Goal: Task Accomplishment & Management: Complete application form

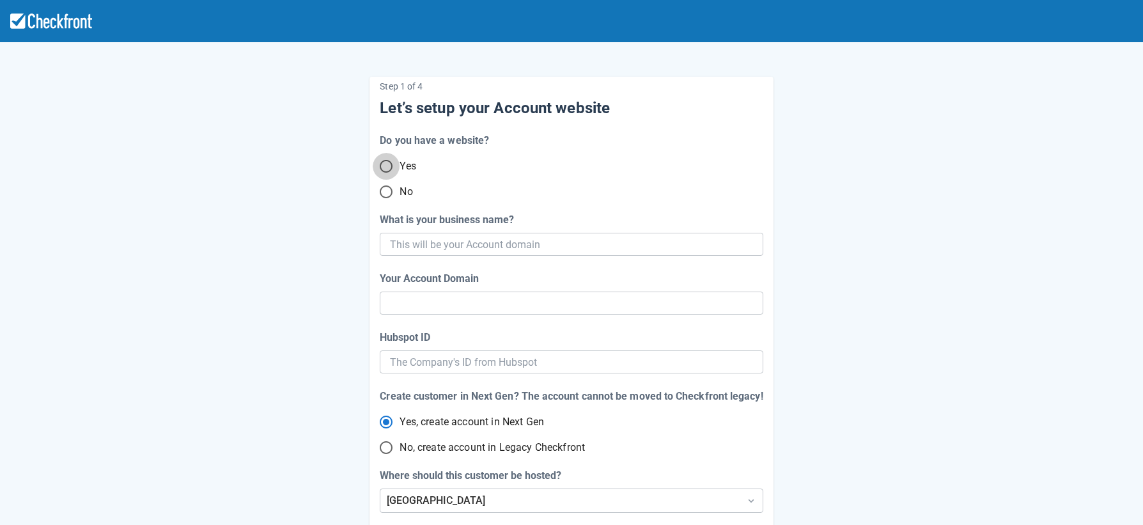
click at [388, 162] on input "Yes" at bounding box center [386, 166] width 27 height 27
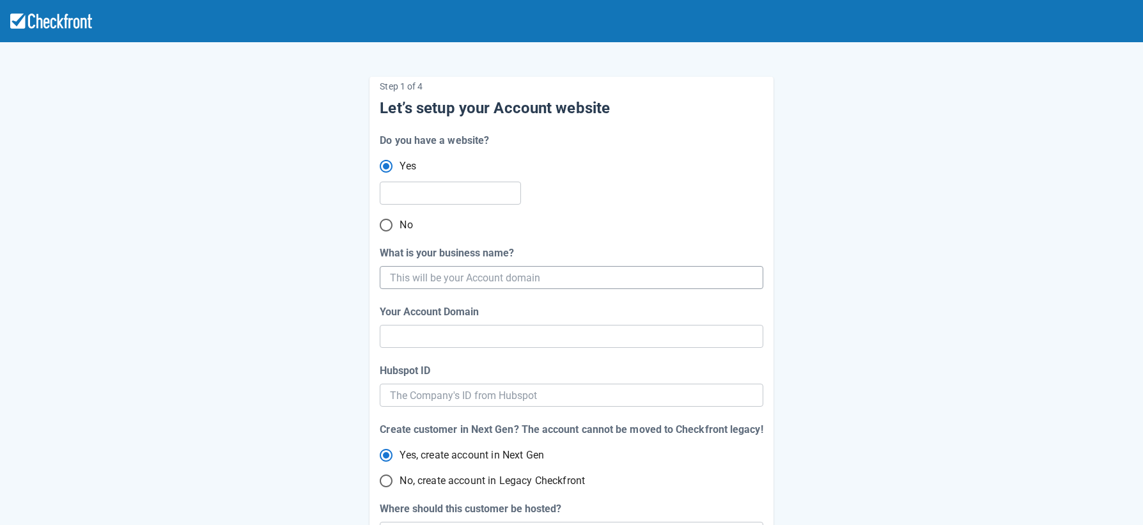
radio input "true"
click at [546, 280] on input "What is your business name?" at bounding box center [570, 277] width 360 height 23
click at [409, 199] on input "text" at bounding box center [449, 193] width 118 height 23
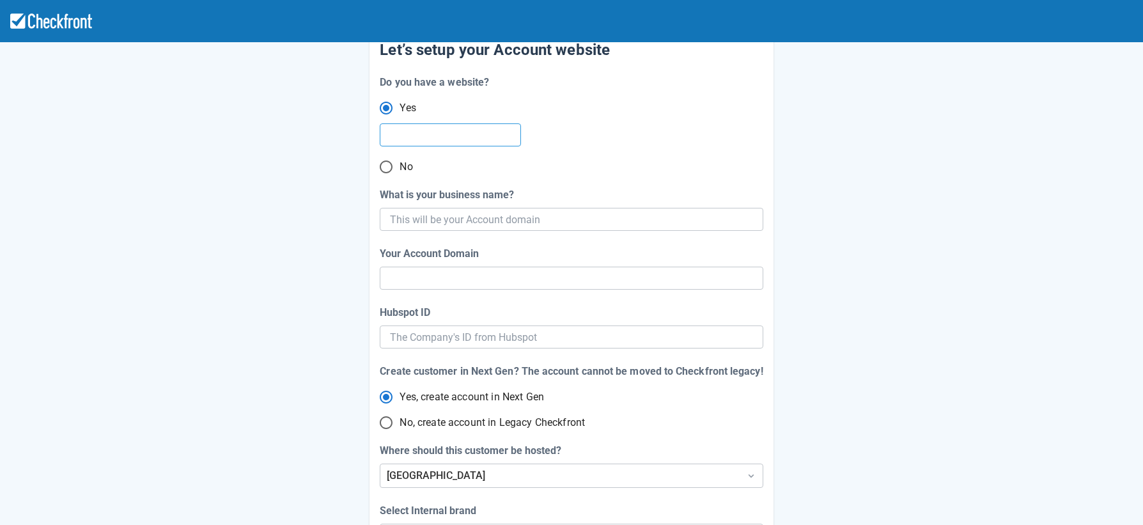
scroll to position [70, 0]
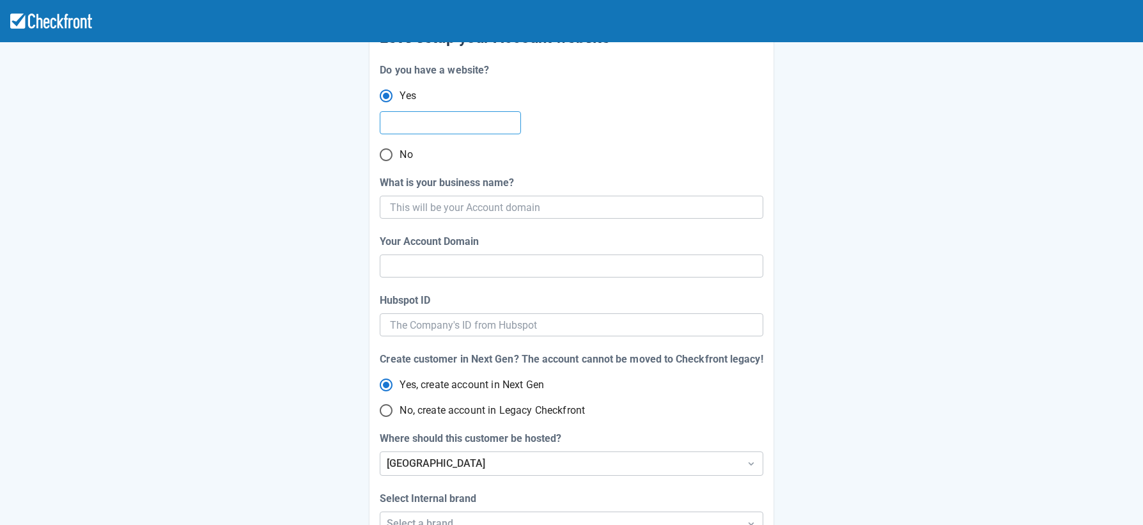
paste input "[URL][DOMAIN_NAME]"
type input "[URL][DOMAIN_NAME]"
radio input "true"
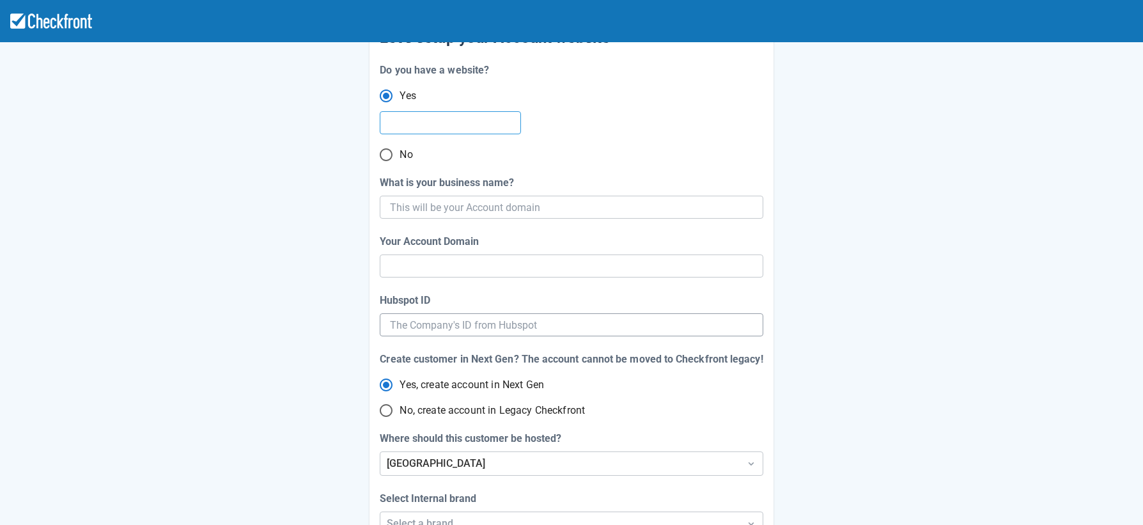
click at [512, 324] on input "Hubspot ID" at bounding box center [571, 324] width 362 height 23
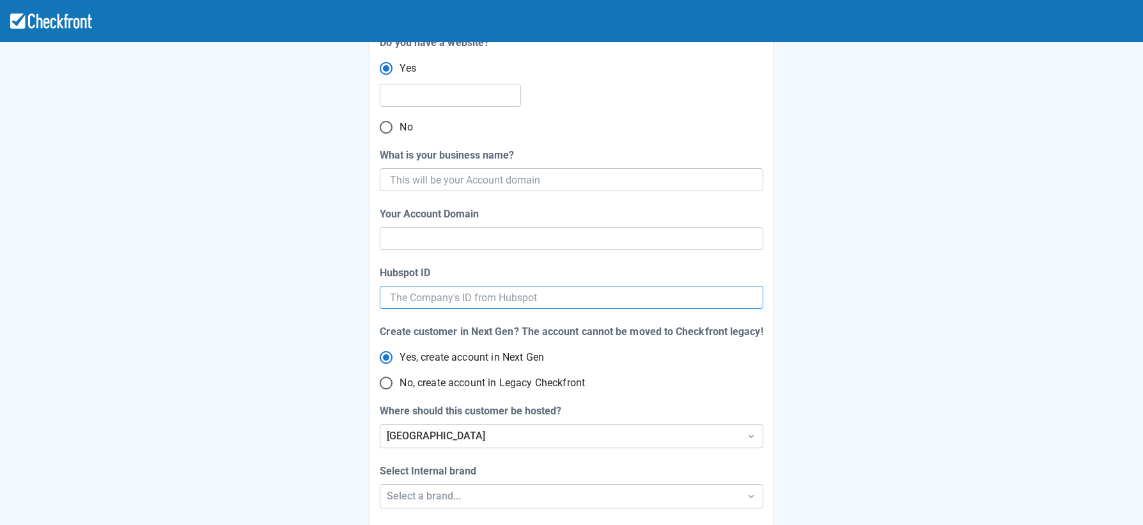
scroll to position [92, 0]
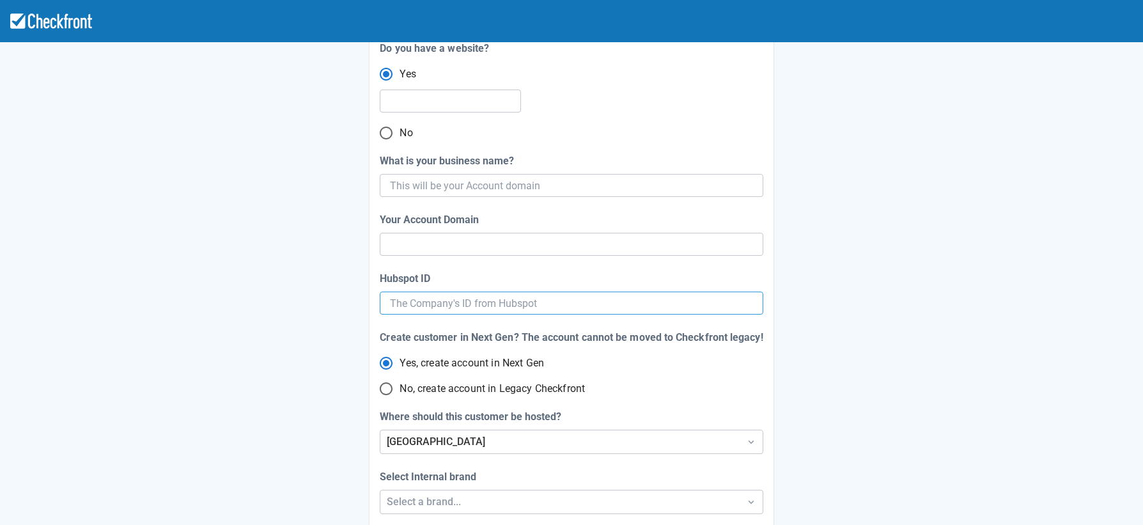
click at [377, 395] on input "No, create account in Legacy Checkfront" at bounding box center [386, 388] width 27 height 27
radio input "true"
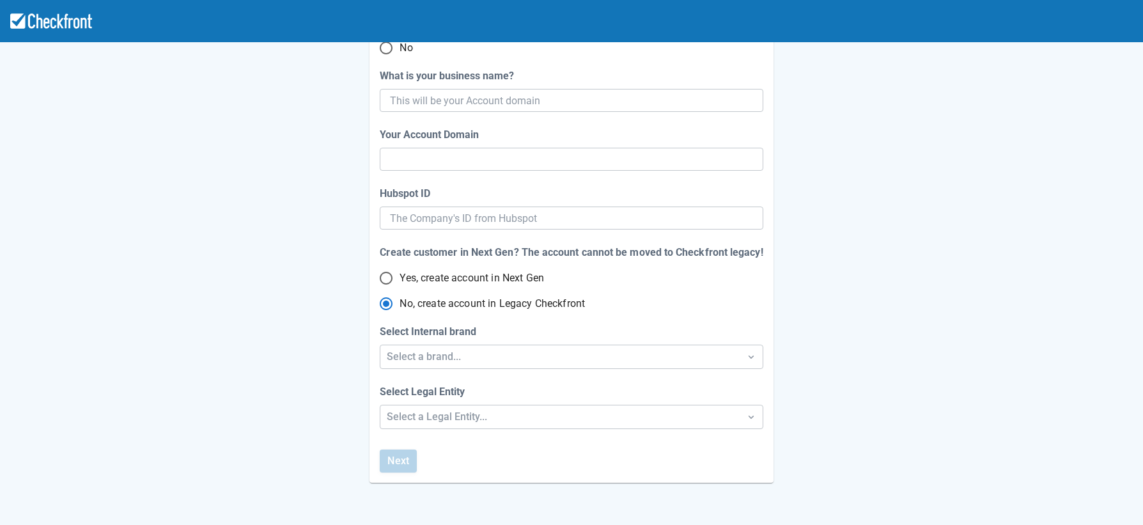
scroll to position [180, 0]
radio input "true"
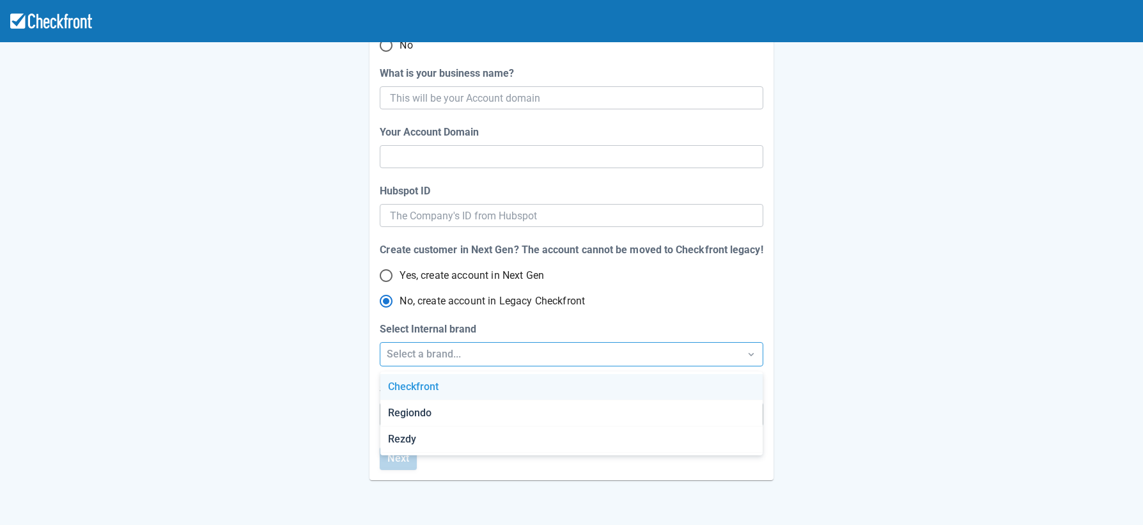
click at [501, 354] on div "Select a brand..." at bounding box center [560, 353] width 346 height 15
drag, startPoint x: 474, startPoint y: 394, endPoint x: 304, endPoint y: 403, distance: 170.9
click at [470, 394] on div "Checkfront" at bounding box center [571, 387] width 382 height 26
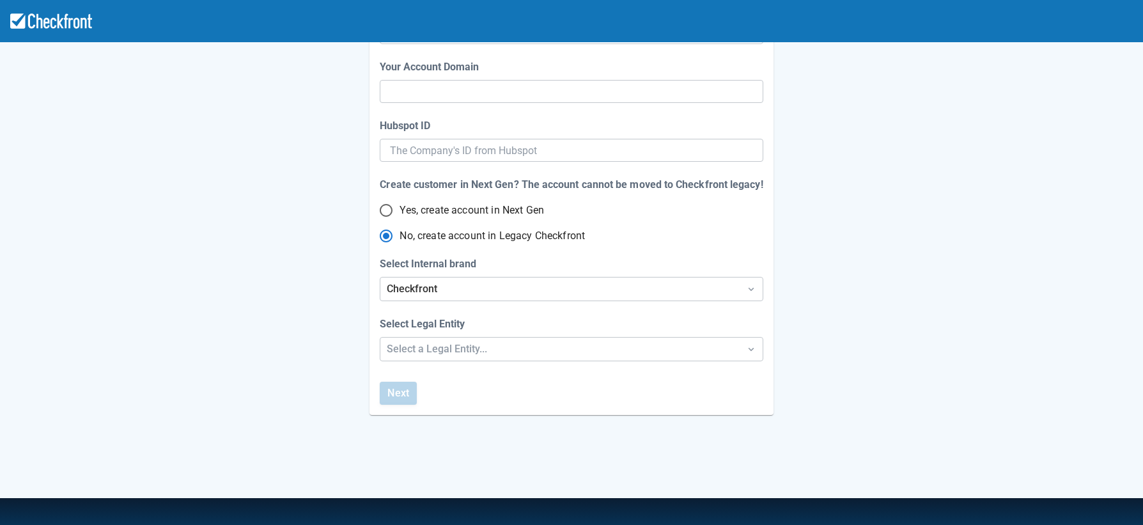
scroll to position [255, 0]
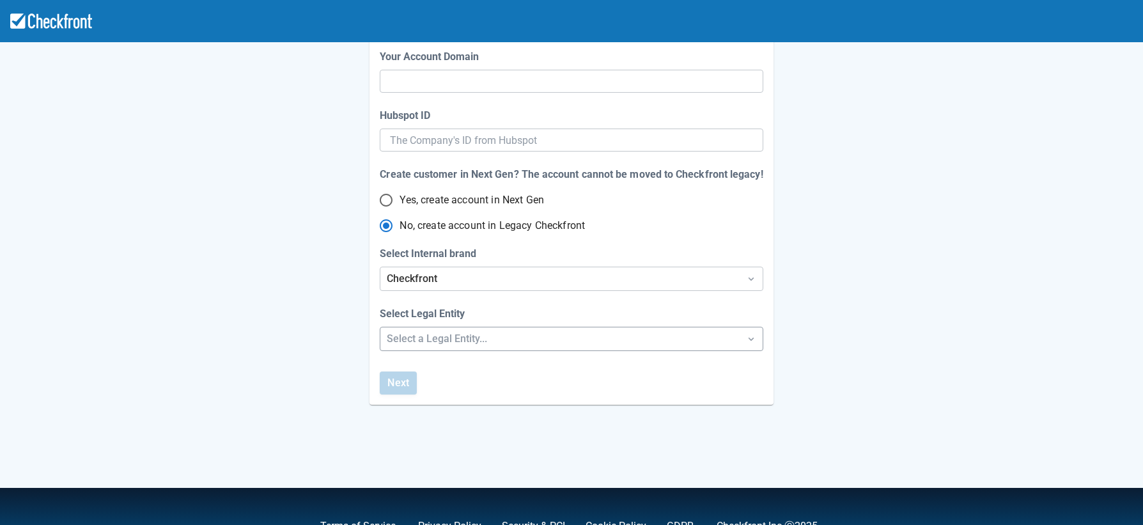
click at [530, 331] on div "Select a Legal Entity..." at bounding box center [560, 338] width 346 height 15
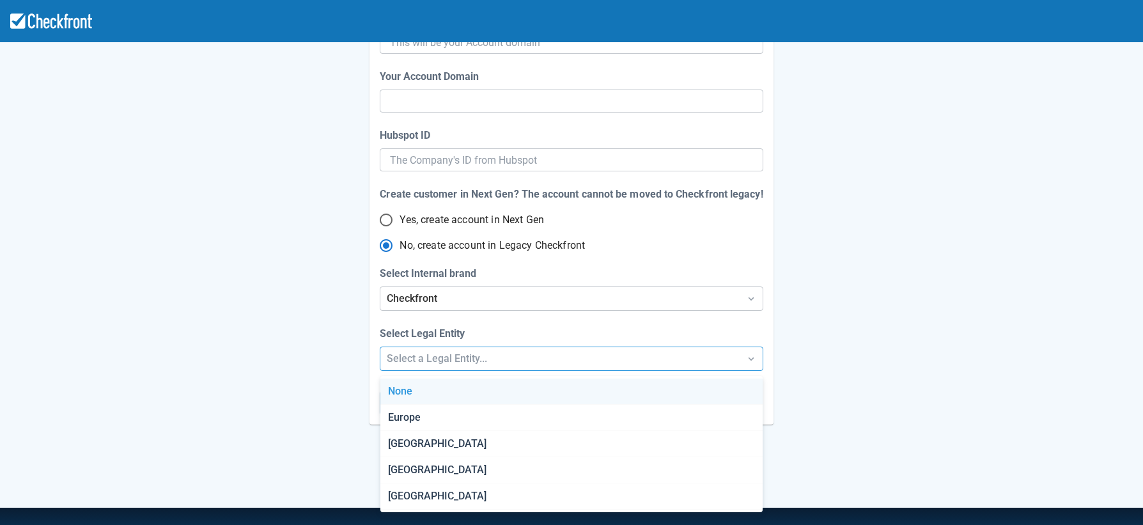
click at [502, 385] on div "None" at bounding box center [571, 391] width 382 height 26
radio input "false"
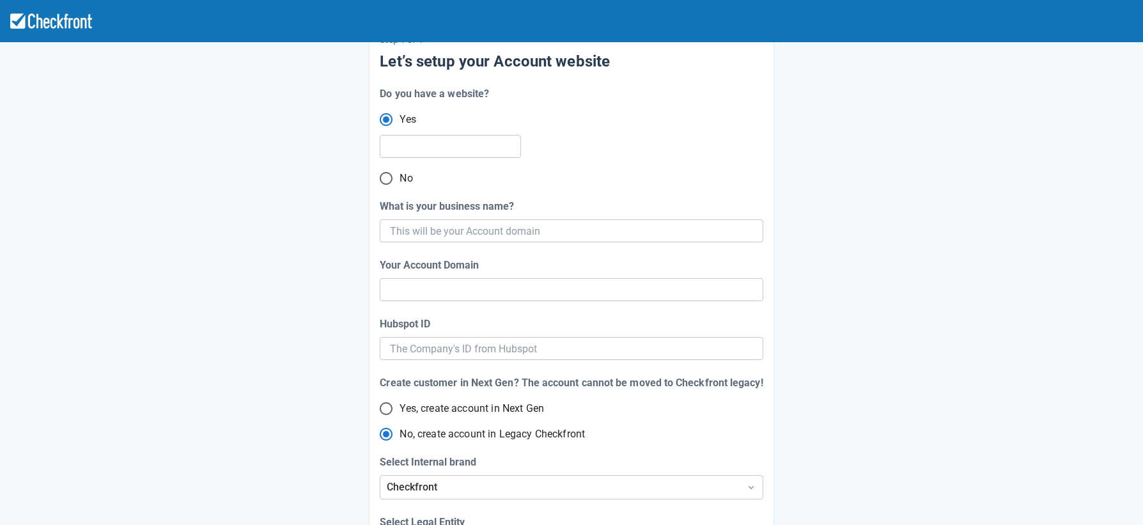
scroll to position [45, 0]
drag, startPoint x: 473, startPoint y: 270, endPoint x: 472, endPoint y: 286, distance: 16.7
click at [473, 270] on label "Your Account Domain" at bounding box center [432, 266] width 104 height 15
click at [473, 279] on input "Your Account Domain" at bounding box center [571, 290] width 362 height 23
click at [472, 286] on input "Your Account Domain" at bounding box center [571, 290] width 362 height 23
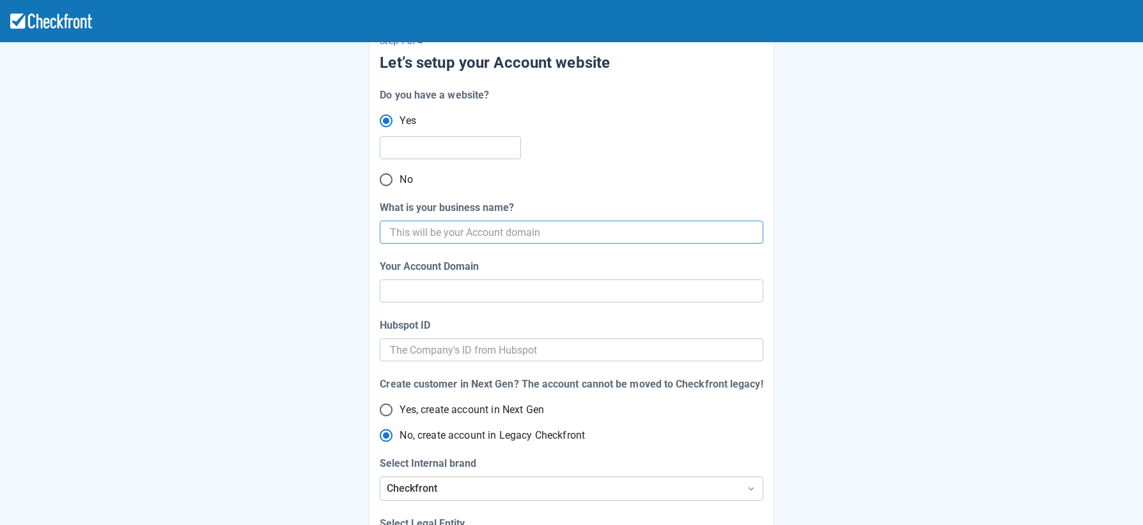
click at [501, 238] on input "What is your business name?" at bounding box center [570, 232] width 360 height 23
type input "IGB"
radio input "false"
type input "igb"
radio input "false"
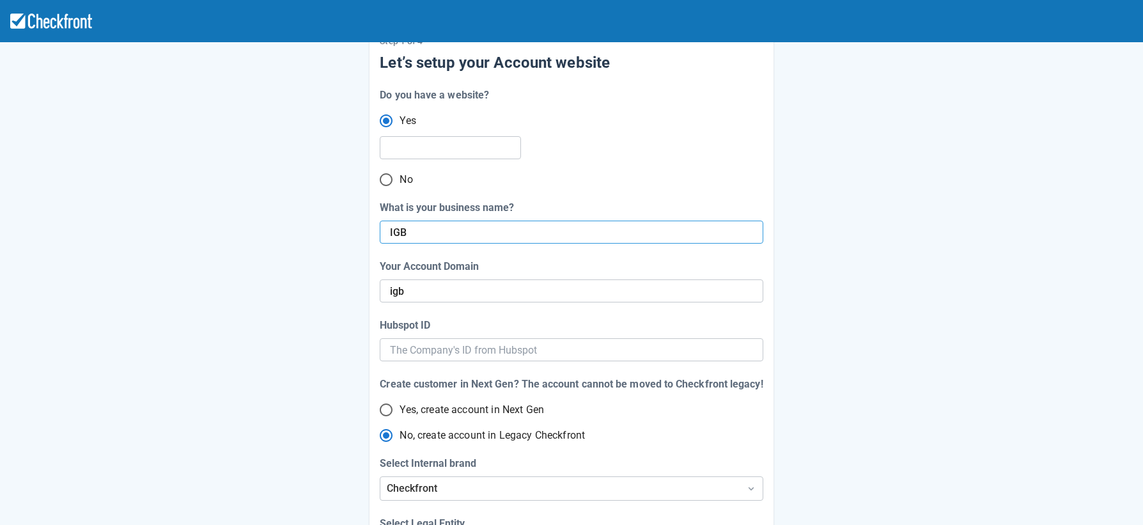
type input "IGB"
radio input "false"
type input "IGB-"
radio input "false"
type input "IGB"
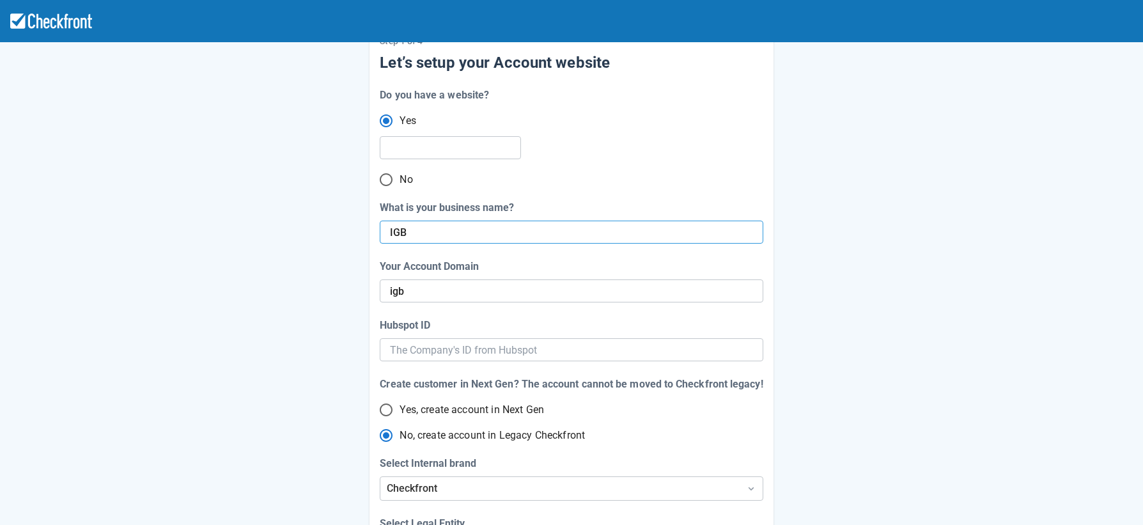
radio input "false"
type input "IGB De"
radio input "false"
type input "IGB Dev"
radio input "false"
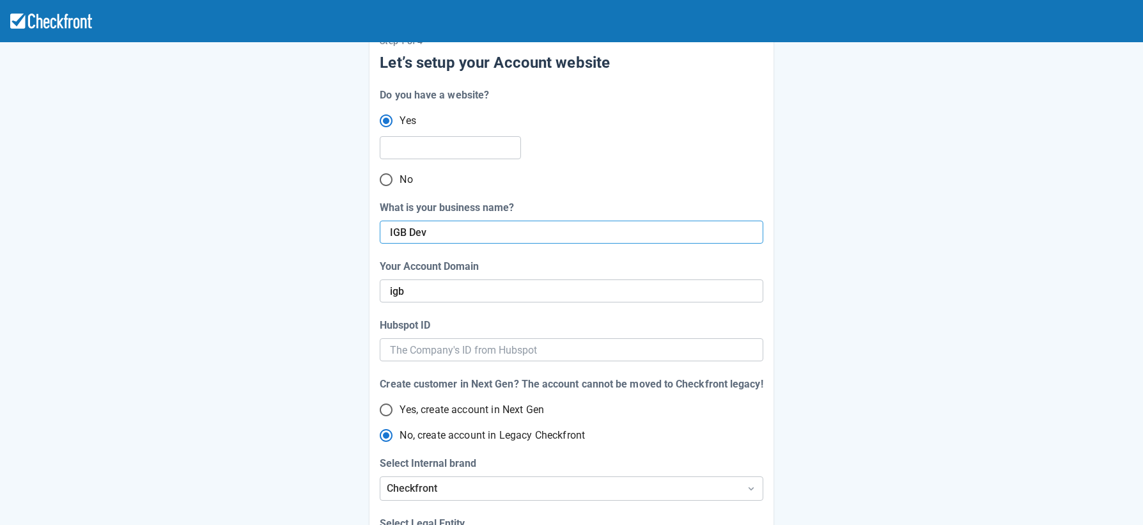
type input "igb-de"
radio input "false"
type input "igb-dev"
radio input "false"
type input "IGB Dev"
